Goal: Information Seeking & Learning: Learn about a topic

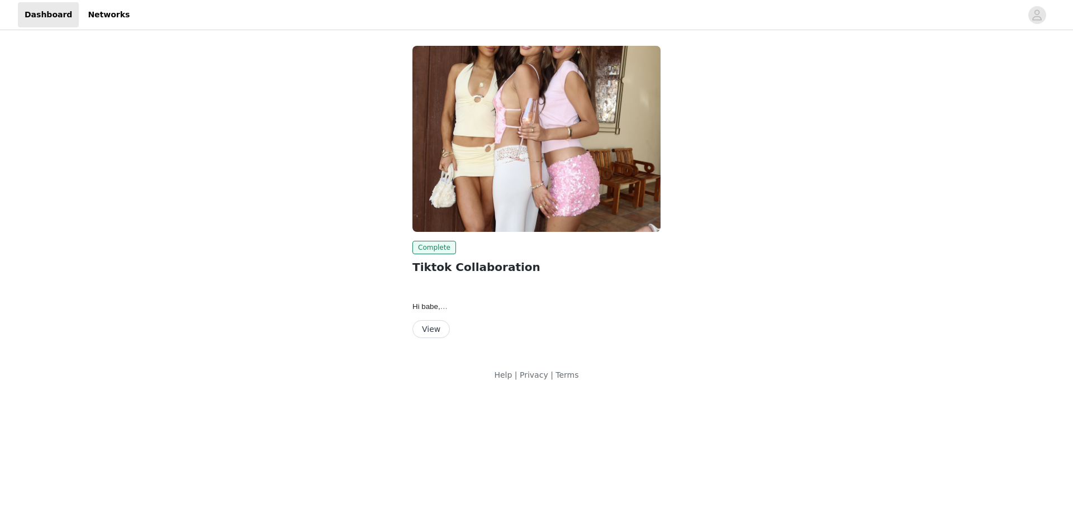
click at [426, 50] on img at bounding box center [536, 139] width 248 height 186
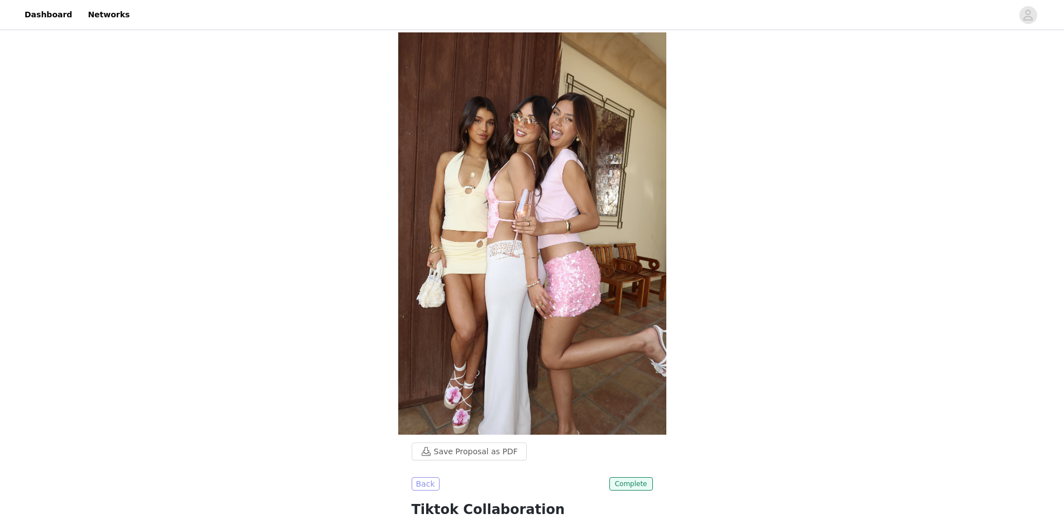
click at [419, 477] on button "Back" at bounding box center [426, 483] width 28 height 13
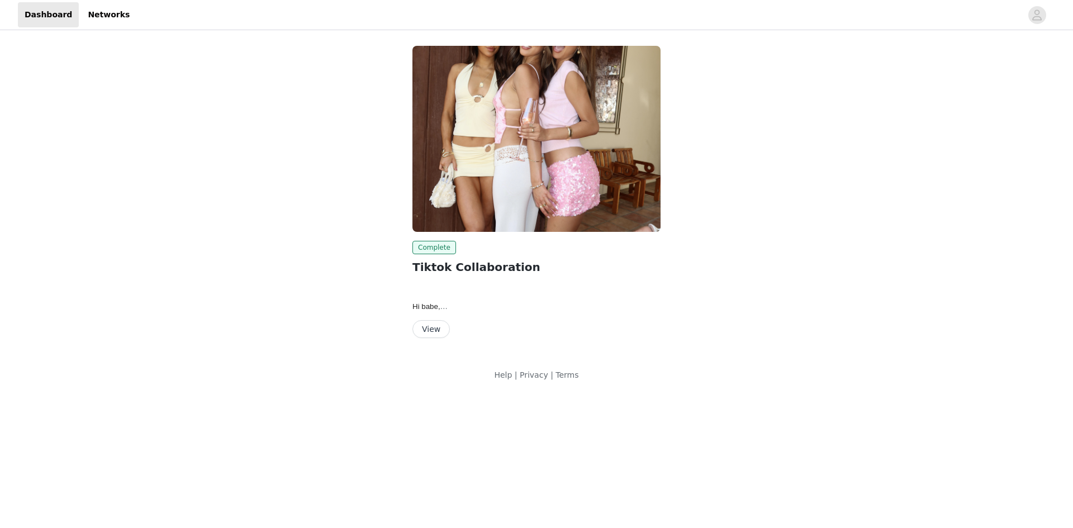
click at [428, 333] on button "View" at bounding box center [430, 329] width 37 height 18
